Goal: Task Accomplishment & Management: Manage account settings

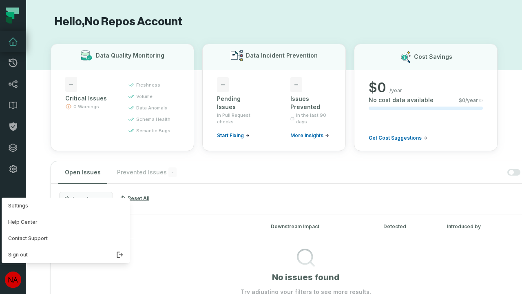
click at [64, 206] on button "Settings" at bounding box center [66, 206] width 128 height 16
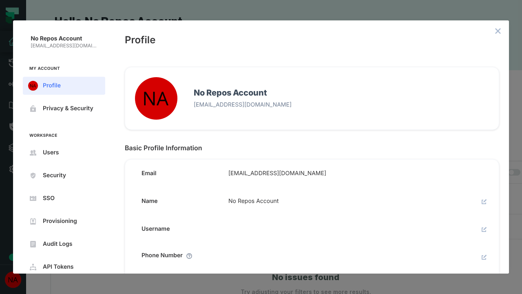
click at [498, 31] on icon "close admin-box" at bounding box center [498, 31] width 5 height 5
